Goal: Transaction & Acquisition: Purchase product/service

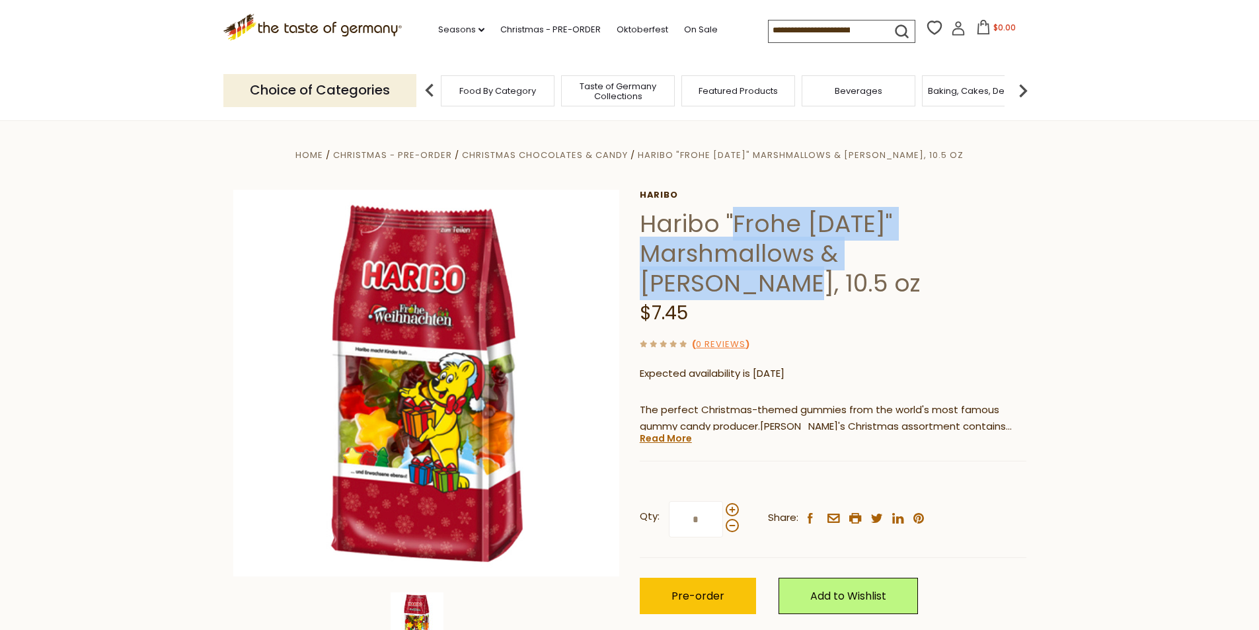
drag, startPoint x: 736, startPoint y: 218, endPoint x: 954, endPoint y: 258, distance: 221.8
click at [954, 258] on h1 "Haribo "Frohe [DATE]" Marshmallows & [PERSON_NAME], 10.5 oz" at bounding box center [833, 253] width 387 height 89
copy h1 "Frohe [DATE]" Marshmallows & Gummies"
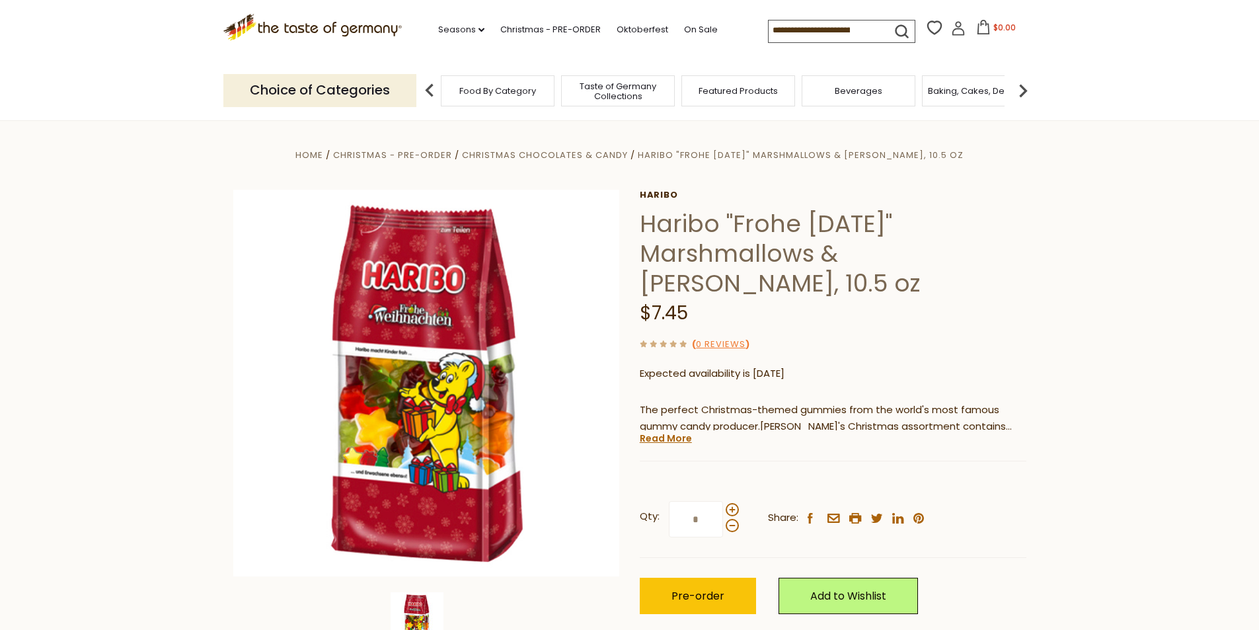
drag, startPoint x: 924, startPoint y: 315, endPoint x: 891, endPoint y: 278, distance: 49.6
click at [921, 313] on div "$7.45" at bounding box center [833, 313] width 387 height 31
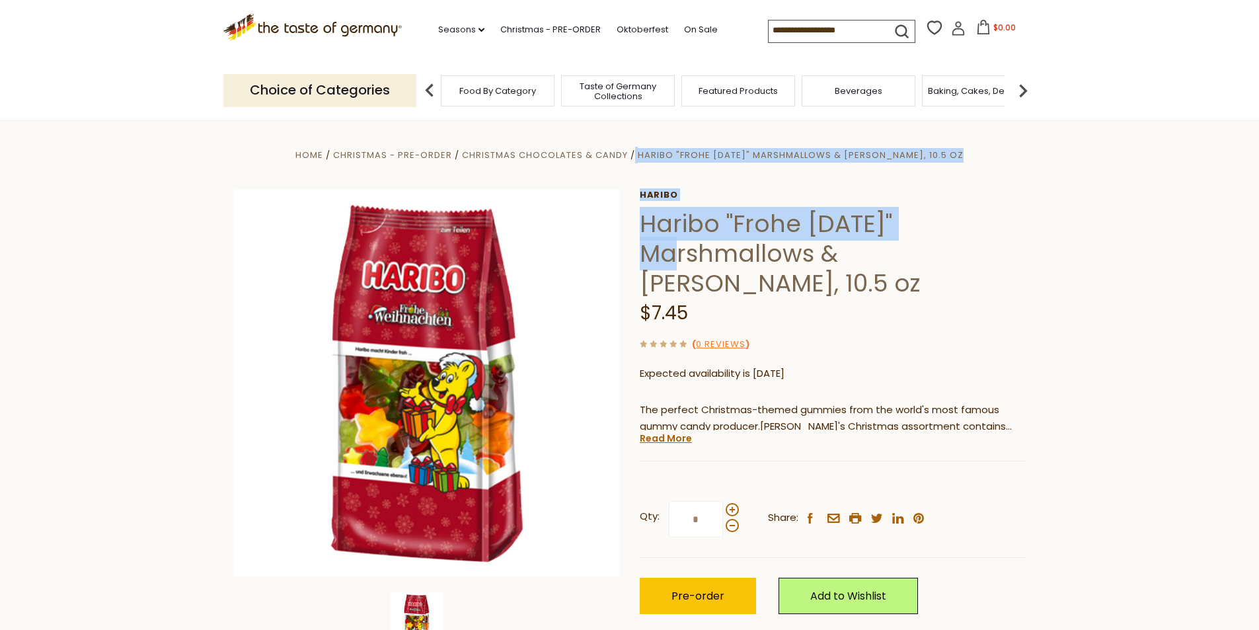
drag, startPoint x: 636, startPoint y: 221, endPoint x: 954, endPoint y: 216, distance: 318.5
click at [954, 216] on div "Home Christmas - PRE-ORDER Christmas Chocolates & Candy [PERSON_NAME] "Frohe [D…" at bounding box center [629, 401] width 813 height 509
click at [1040, 208] on section "Home Christmas - PRE-ORDER Christmas Chocolates & Candy [PERSON_NAME] "Frohe [D…" at bounding box center [629, 414] width 1259 height 588
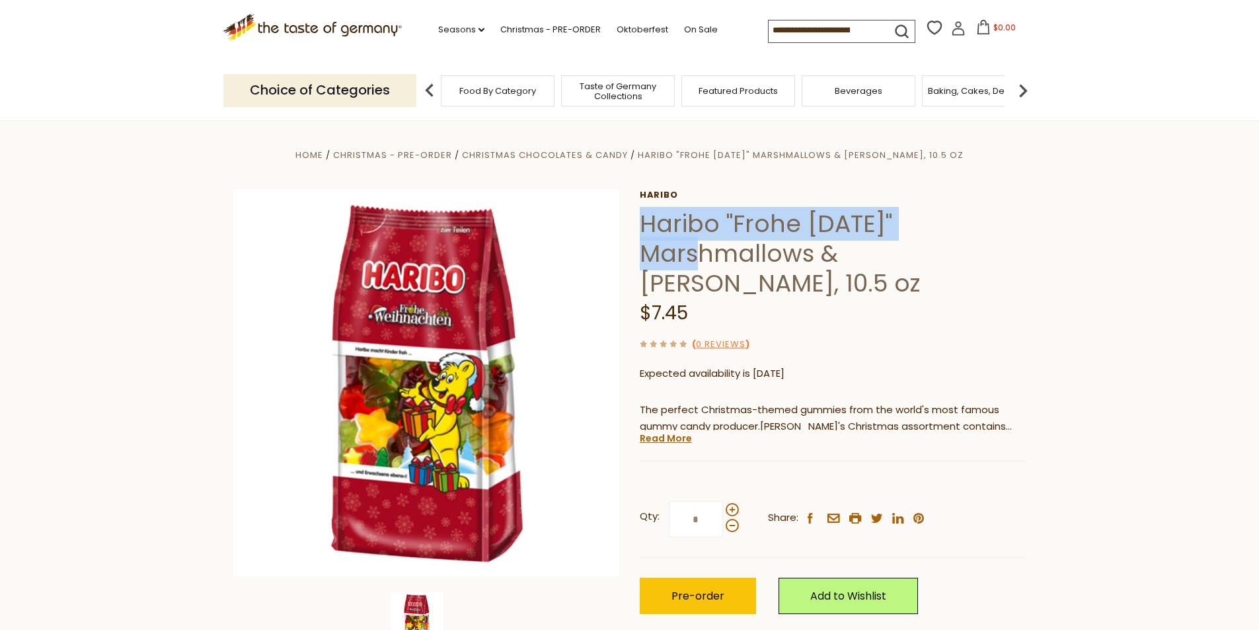
drag, startPoint x: 947, startPoint y: 217, endPoint x: 642, endPoint y: 227, distance: 305.5
click at [642, 227] on h1 "Haribo "Frohe [DATE]" Marshmallows & [PERSON_NAME], 10.5 oz" at bounding box center [833, 253] width 387 height 89
copy h1 "Haribo "Frohe [DATE]""
